Goal: Task Accomplishment & Management: Complete application form

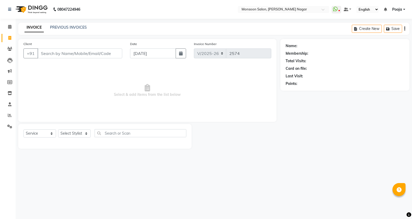
select select "4905"
select select "service"
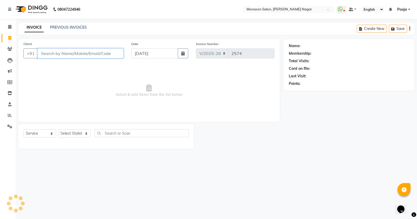
click at [44, 53] on input "Client" at bounding box center [81, 53] width 86 height 10
click at [7, 27] on span at bounding box center [9, 27] width 9 height 6
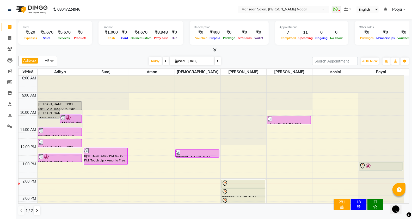
click at [49, 59] on span at bounding box center [52, 61] width 10 height 10
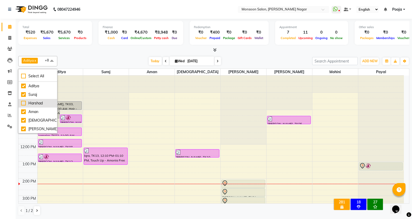
click at [42, 107] on li "Harshad" at bounding box center [37, 103] width 39 height 9
checkbox input "true"
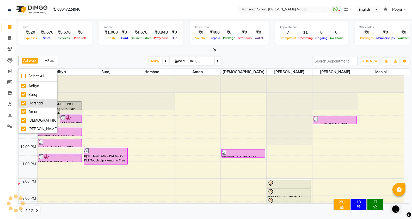
scroll to position [60, 0]
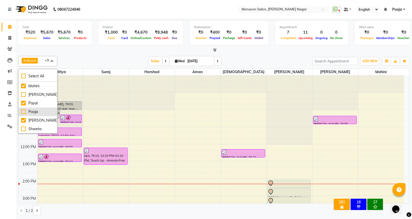
click at [41, 109] on div "Pooja" at bounding box center [37, 111] width 33 height 5
checkbox input "true"
click at [38, 94] on div "[PERSON_NAME]" at bounding box center [37, 94] width 33 height 5
checkbox input "true"
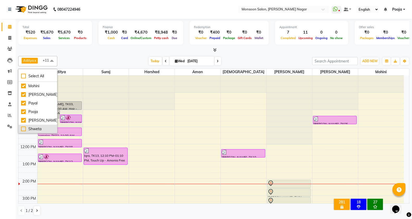
click at [44, 126] on div "Shweta" at bounding box center [37, 128] width 33 height 5
checkbox input "true"
click at [54, 58] on span at bounding box center [52, 61] width 10 height 10
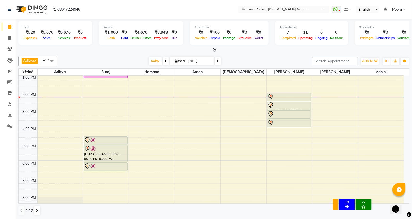
scroll to position [0, 0]
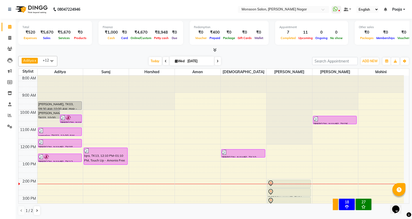
click at [49, 59] on span at bounding box center [52, 61] width 10 height 10
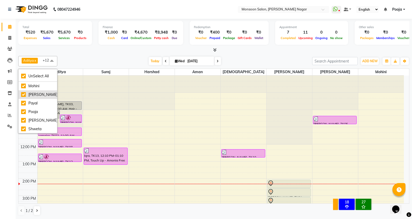
click at [40, 94] on div "[PERSON_NAME]" at bounding box center [37, 94] width 33 height 5
checkbox input "false"
click at [42, 108] on li "Pooja" at bounding box center [37, 112] width 39 height 9
checkbox input "false"
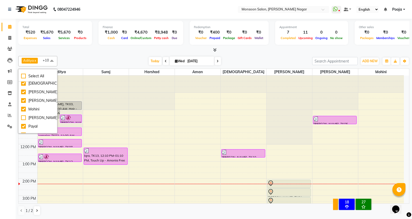
scroll to position [60, 0]
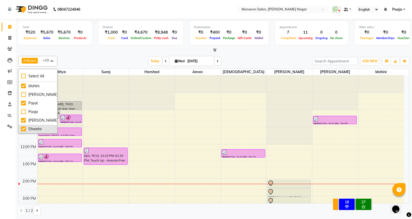
click at [42, 130] on div "Shweta" at bounding box center [37, 128] width 33 height 5
checkbox input "false"
click at [47, 121] on div "[PERSON_NAME]" at bounding box center [37, 120] width 33 height 5
checkbox input "false"
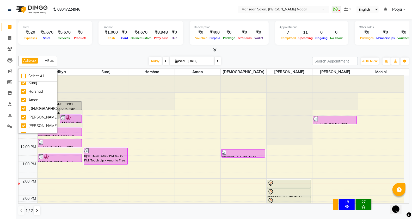
scroll to position [3, 0]
click at [40, 98] on div "Harshad" at bounding box center [37, 100] width 33 height 5
checkbox input "false"
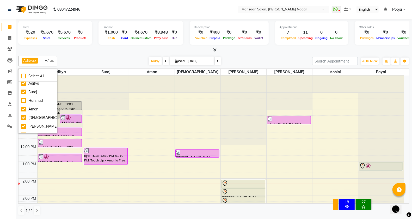
click at [51, 61] on span at bounding box center [52, 61] width 10 height 10
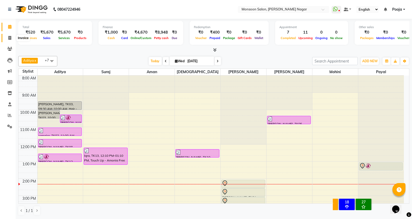
click at [10, 38] on icon at bounding box center [9, 38] width 3 height 4
select select "4905"
select select "service"
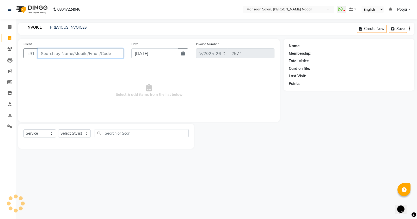
click at [65, 52] on input "Client" at bounding box center [81, 53] width 86 height 10
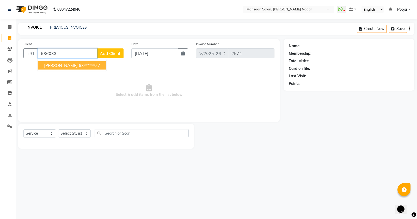
click at [79, 66] on ngb-highlight "63******77" at bounding box center [89, 65] width 21 height 5
type input "63******77"
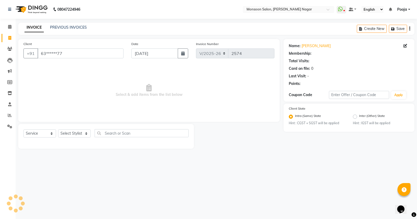
radio input "false"
radio input "true"
select select "1: Object"
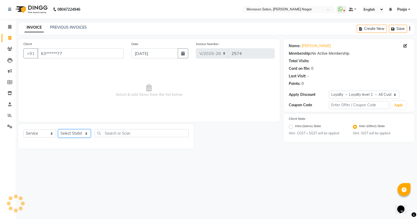
click at [71, 131] on select "Select Stylist [PERSON_NAME] [PERSON_NAME] [PERSON_NAME] [PERSON_NAME] [PERSON_…" at bounding box center [74, 133] width 33 height 8
select select "85326"
click at [58, 129] on select "Select Stylist [PERSON_NAME] [PERSON_NAME] [PERSON_NAME] [PERSON_NAME] [PERSON_…" at bounding box center [74, 133] width 33 height 8
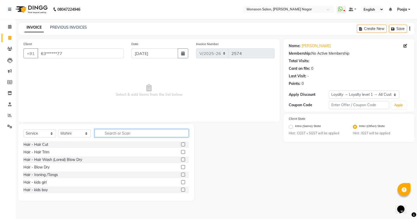
click at [109, 136] on input "text" at bounding box center [142, 133] width 94 height 8
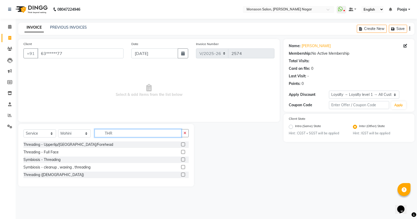
type input "THR"
click at [181, 145] on label at bounding box center [183, 144] width 4 height 4
click at [181, 145] on input "checkbox" at bounding box center [182, 144] width 3 height 3
checkbox input "true"
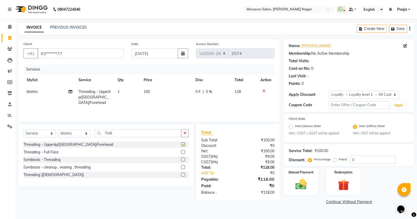
click at [131, 96] on td "1" at bounding box center [127, 97] width 26 height 23
select select "85326"
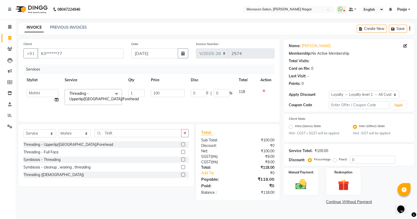
checkbox input "false"
drag, startPoint x: 135, startPoint y: 94, endPoint x: 123, endPoint y: 94, distance: 11.5
click at [123, 94] on tr "Aditya [PERSON_NAME] [PERSON_NAME] [PERSON_NAME] [PERSON_NAME] [PERSON_NAME] Po…" at bounding box center [148, 97] width 251 height 22
type input "2"
click at [145, 106] on div "Services Stylist Service Qty Price Disc Total Action [PERSON_NAME] [PERSON_NAME…" at bounding box center [148, 91] width 251 height 52
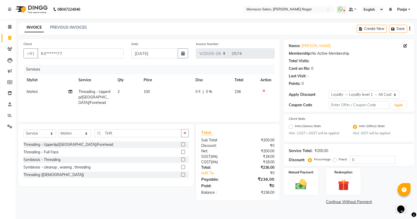
click at [409, 29] on icon "button" at bounding box center [409, 29] width 1 height 0
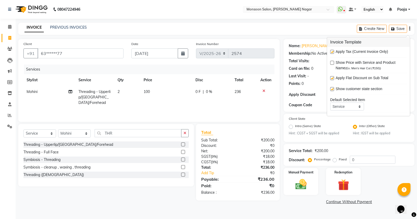
click at [334, 51] on div "Apply Tax (Current Invoice Only)" at bounding box center [368, 52] width 77 height 7
click at [333, 51] on label at bounding box center [332, 52] width 4 height 4
click at [333, 51] on input "checkbox" at bounding box center [331, 52] width 3 height 3
checkbox input "false"
click at [310, 184] on img at bounding box center [301, 184] width 19 height 13
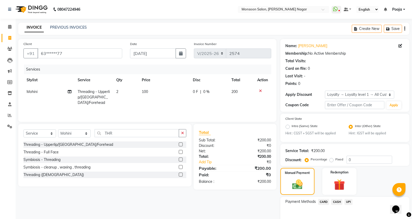
click at [349, 201] on span "UPI" at bounding box center [348, 202] width 8 height 6
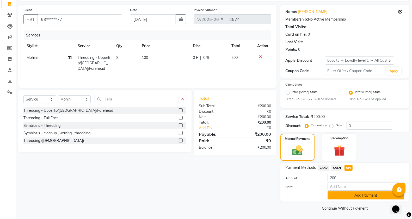
click at [349, 197] on button "Add Payment" at bounding box center [365, 195] width 77 height 8
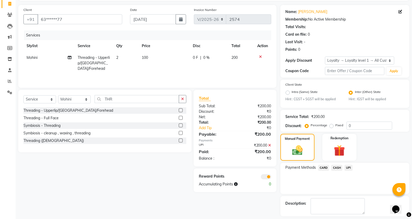
scroll to position [57, 0]
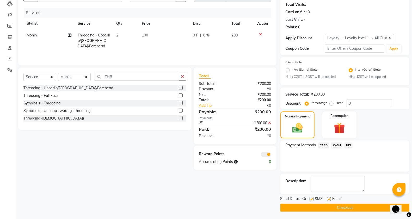
click at [342, 210] on button "Checkout" at bounding box center [344, 208] width 129 height 8
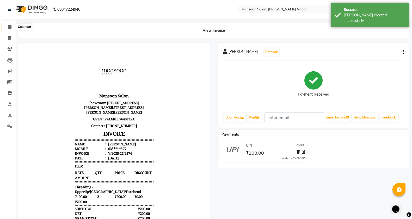
click at [11, 27] on icon at bounding box center [9, 27] width 3 height 4
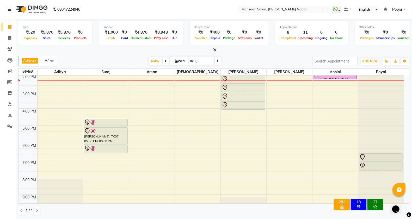
scroll to position [17, 0]
